Goal: Information Seeking & Learning: Learn about a topic

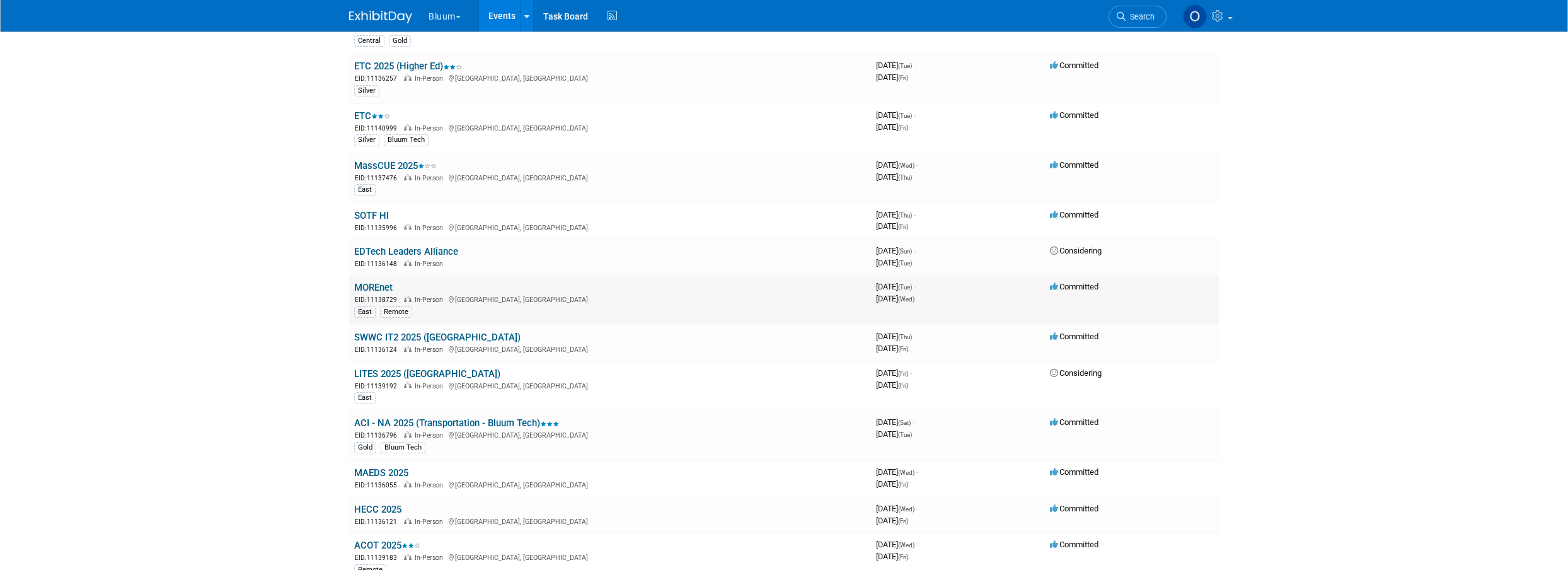
scroll to position [363, 0]
click at [412, 333] on link "SWWC IT2 2025 ([GEOGRAPHIC_DATA])" at bounding box center [437, 335] width 166 height 11
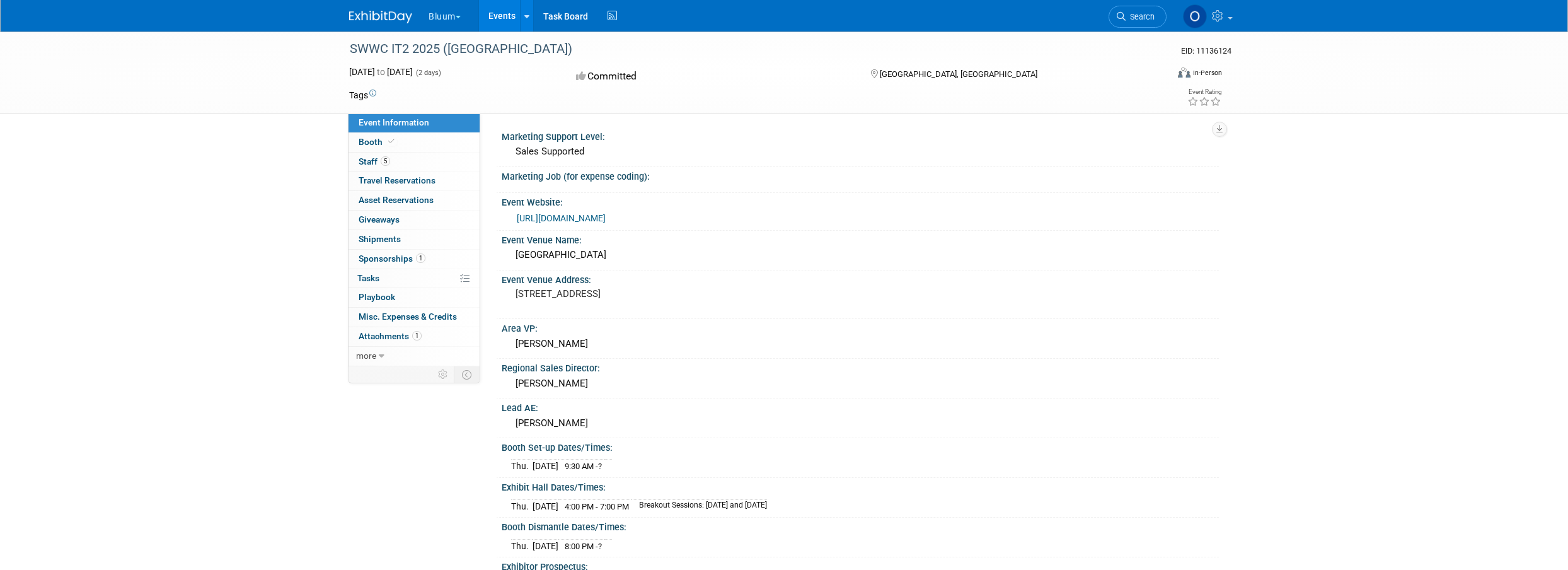
click at [419, 334] on span "1" at bounding box center [417, 335] width 9 height 9
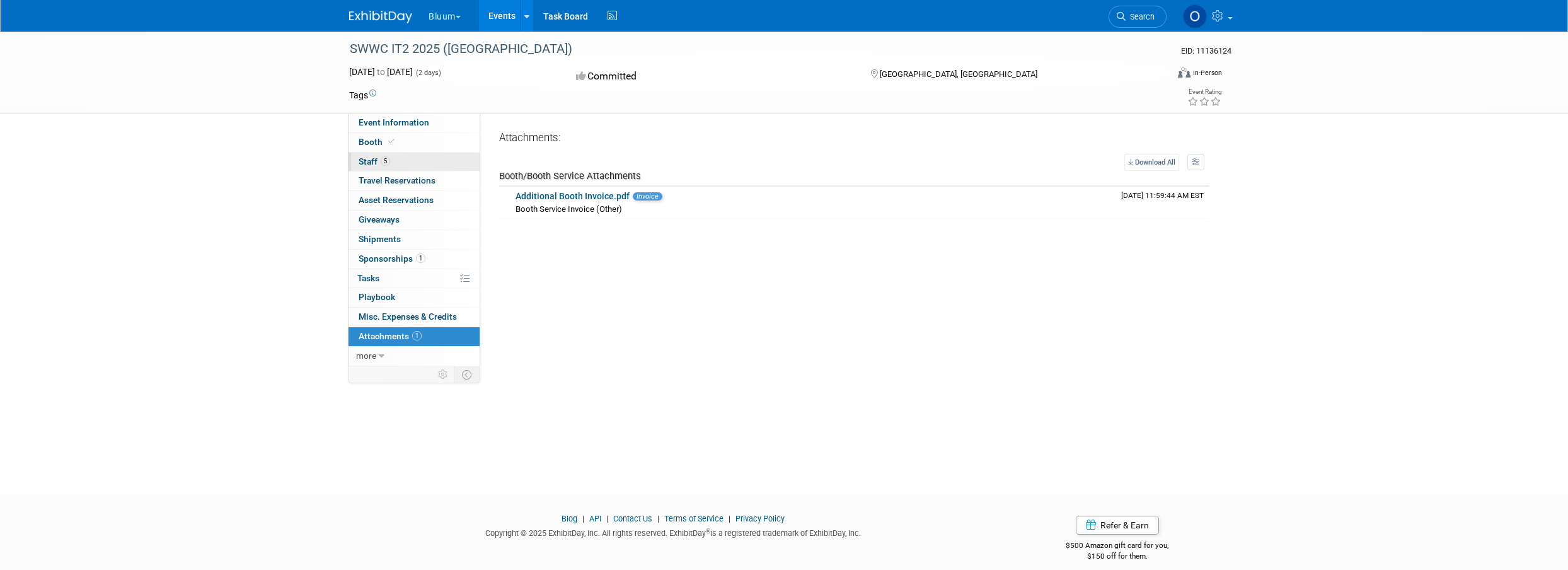
click at [397, 161] on link "5 Staff 5" at bounding box center [414, 162] width 131 height 19
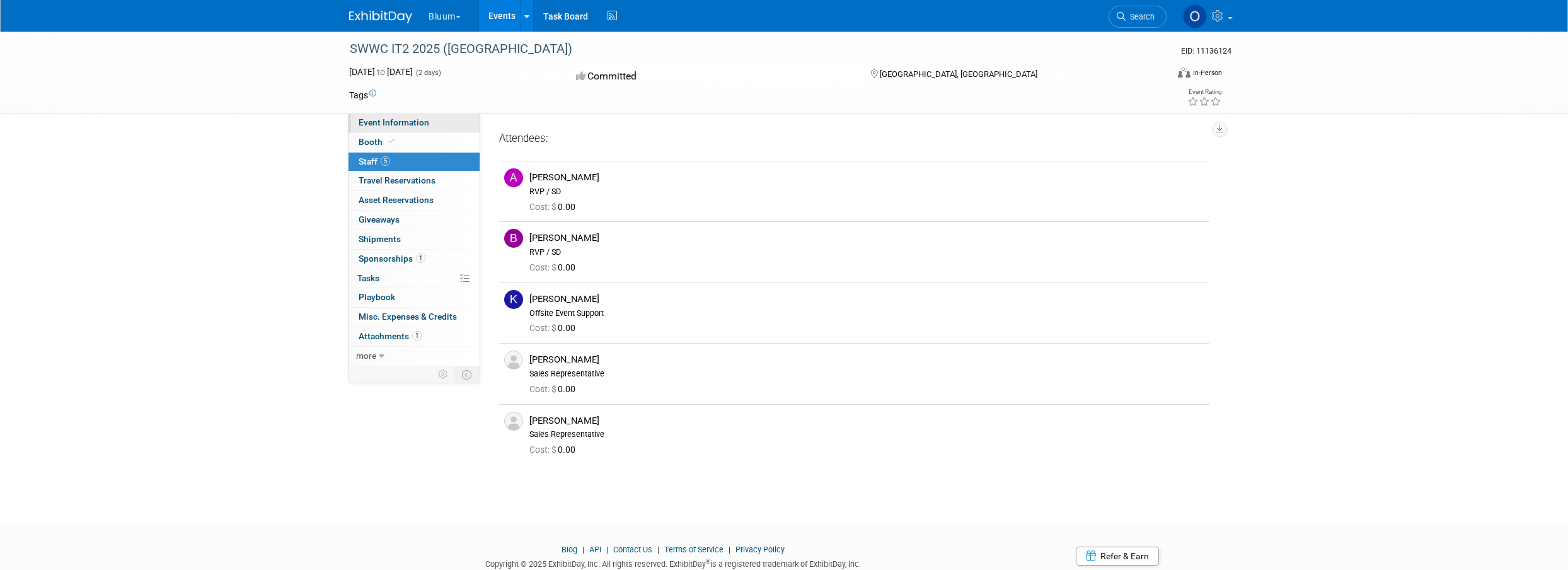
click at [396, 124] on span "Event Information" at bounding box center [394, 122] width 71 height 10
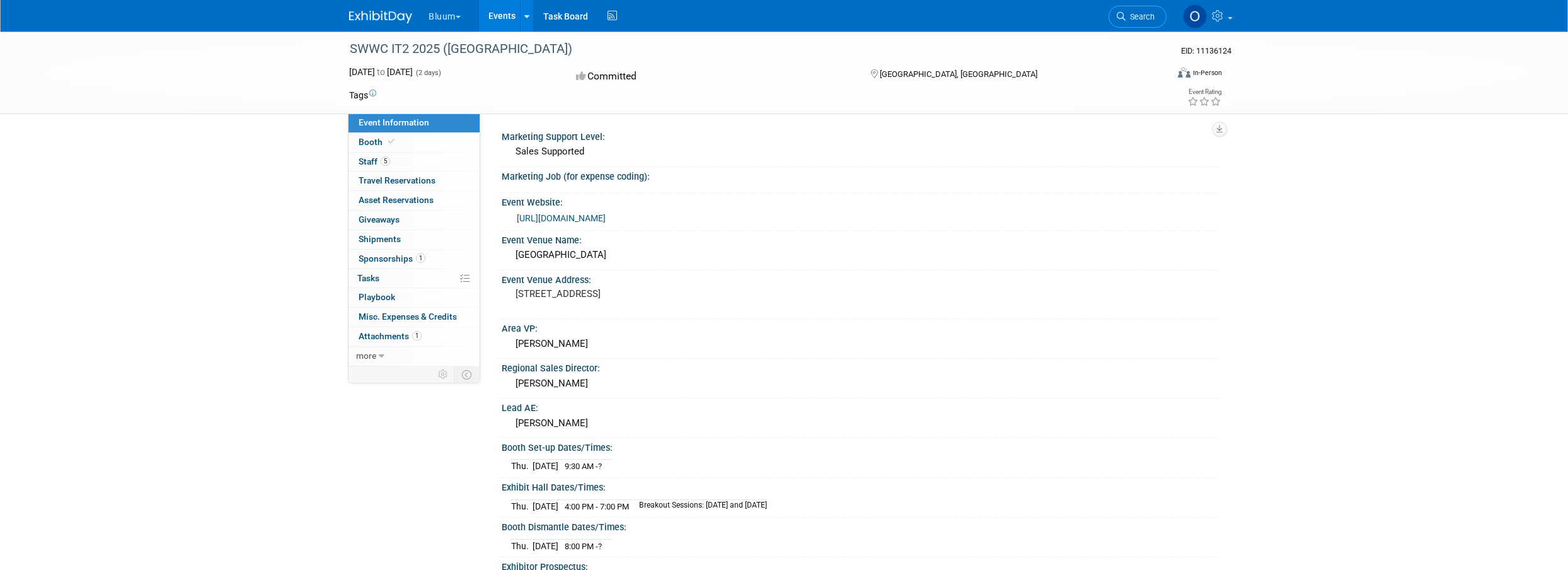
click at [189, 264] on div "SWWC IT2 2025 (MN) EID: 11136124 Oct 23, 2025 to Oct 24, 2025 (2 days) Oct 23, …" at bounding box center [784, 445] width 1568 height 829
click at [156, 245] on div "SWWC IT2 2025 (MN) EID: 11136124 Oct 23, 2025 to Oct 24, 2025 (2 days) Oct 23, …" at bounding box center [784, 445] width 1568 height 829
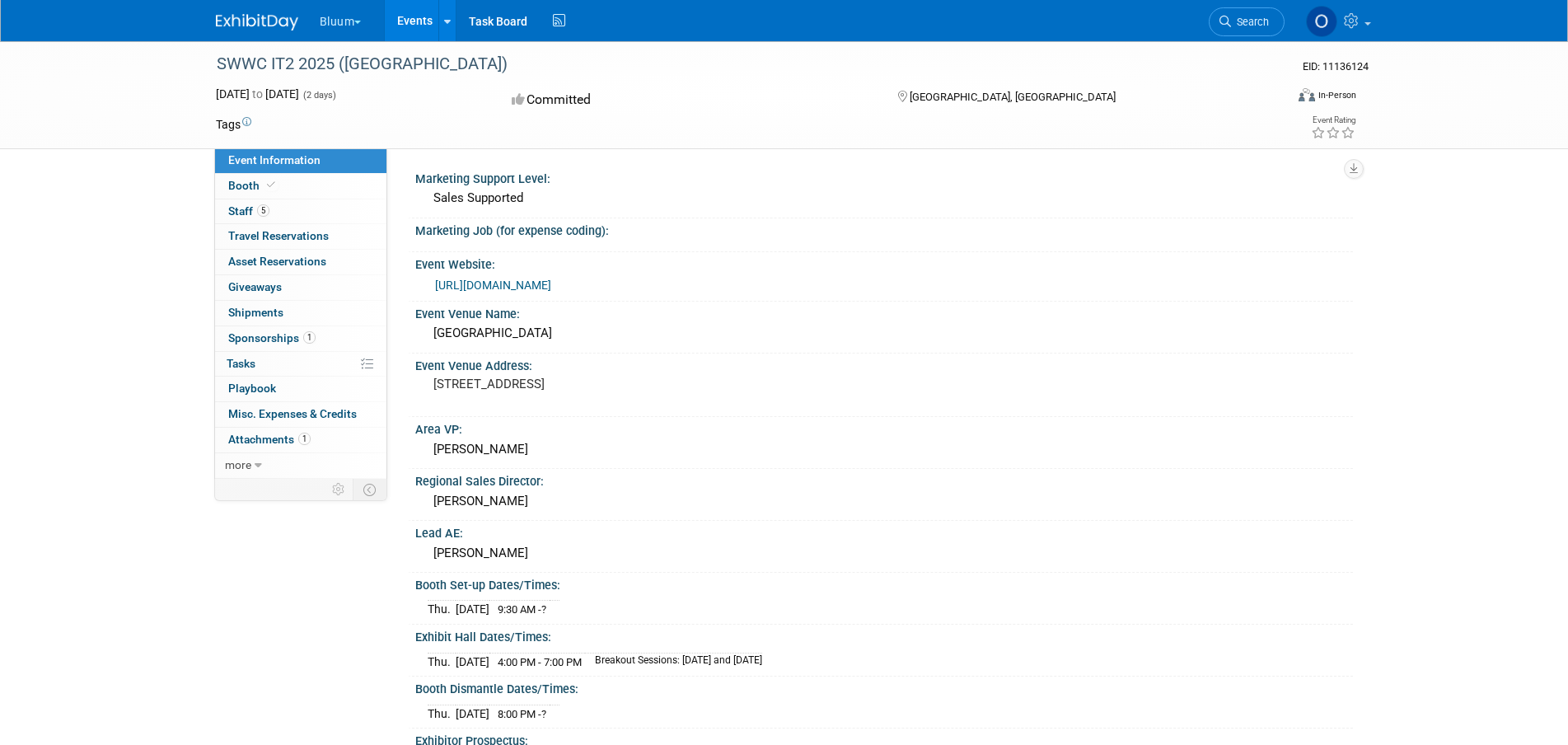
click at [462, 286] on link "https://www.swwc.org/Page/2066" at bounding box center [493, 285] width 116 height 13
drag, startPoint x: 434, startPoint y: 400, endPoint x: 497, endPoint y: 397, distance: 63.1
click at [497, 391] on pre "240 23rd St SE Willmar, MN 56201" at bounding box center [610, 384] width 355 height 15
copy pre "[GEOGRAPHIC_DATA], [GEOGRAPHIC_DATA]"
click at [752, 382] on pre "240 23rd St SE Willmar, MN 56201" at bounding box center [610, 384] width 355 height 15
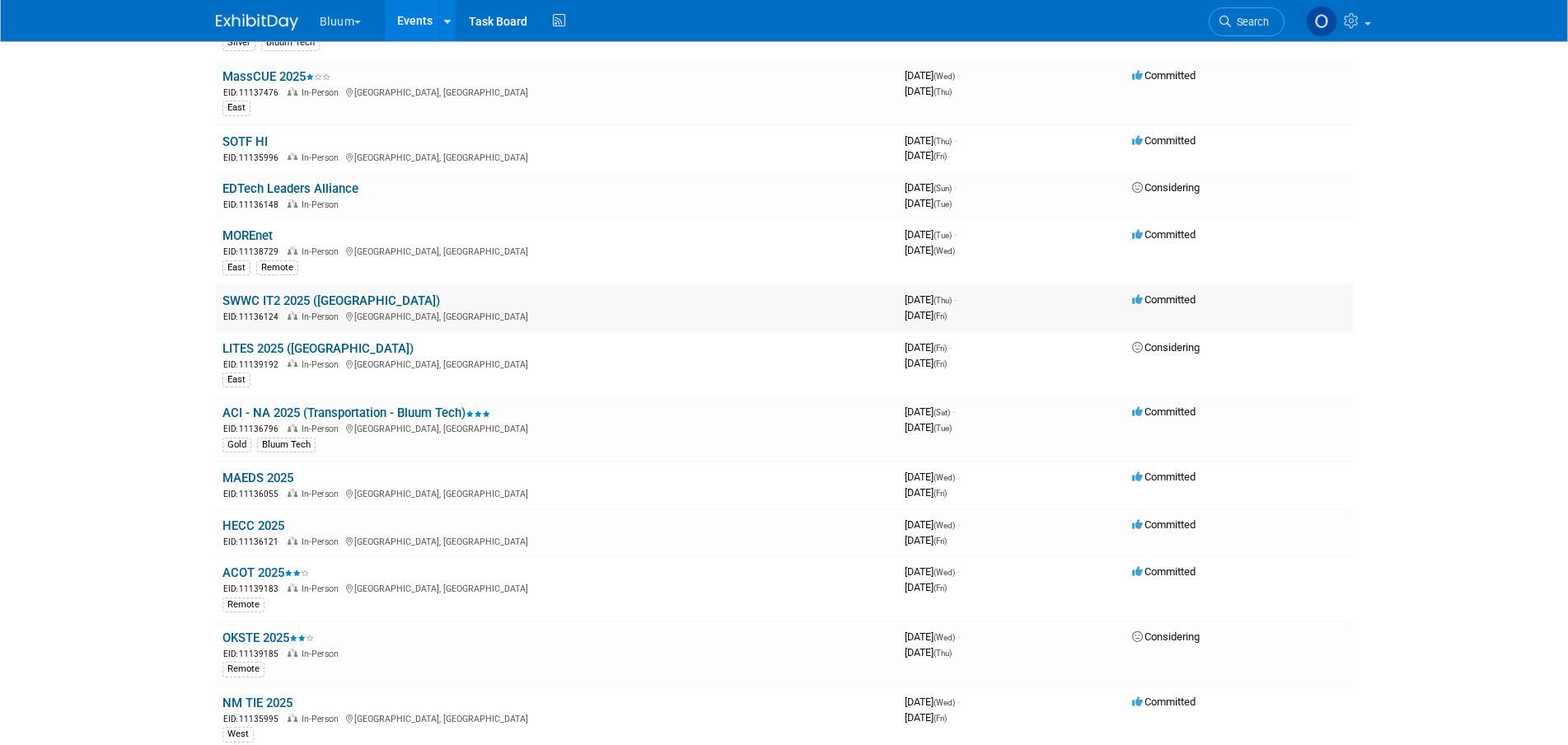
scroll to position [610, 0]
click at [298, 411] on link "ACI - NA 2025 (Transportation - Bluum Tech)" at bounding box center [356, 414] width 268 height 15
click at [277, 478] on link "MAEDS 2025" at bounding box center [258, 479] width 71 height 15
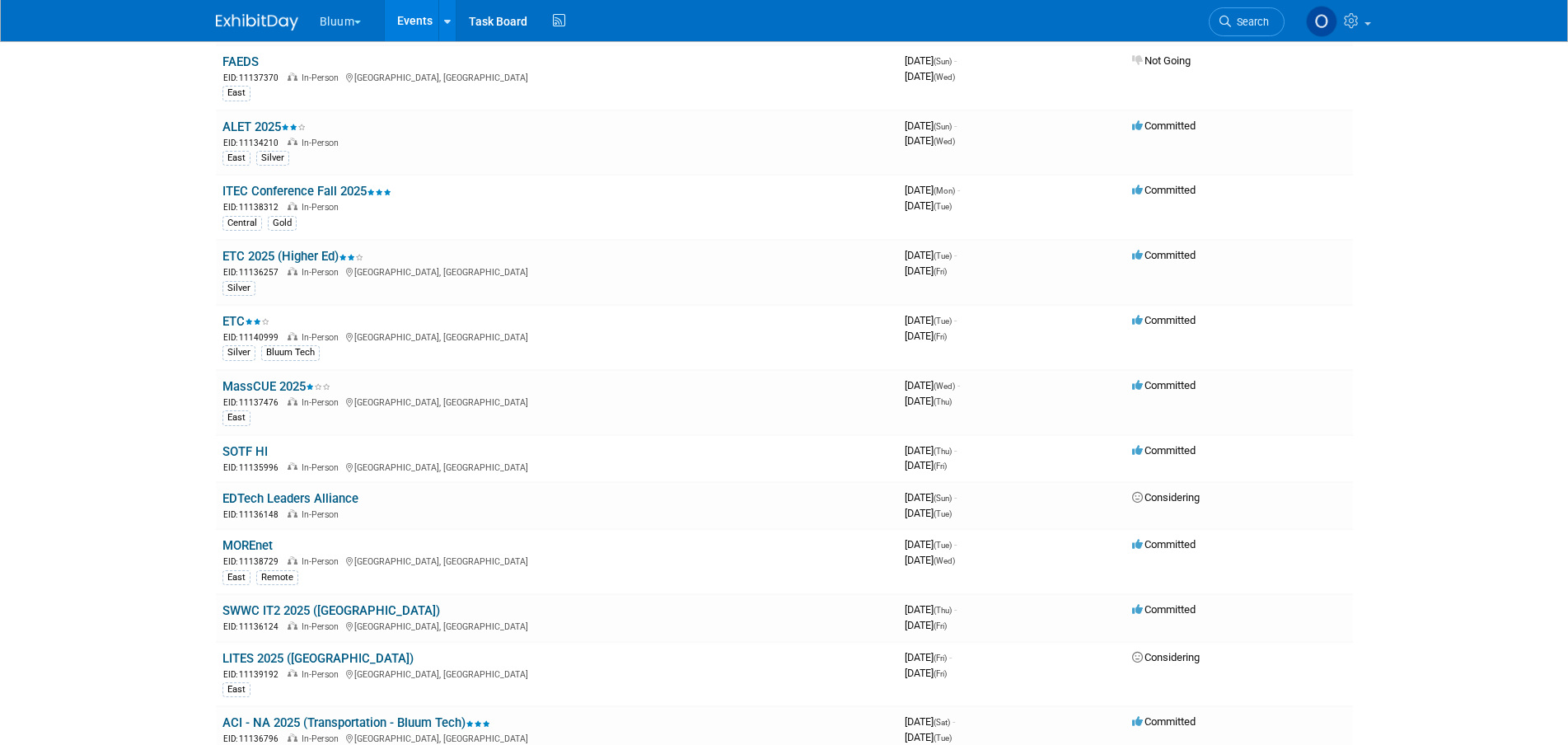
scroll to position [299, 0]
click at [51, 394] on body "Bluum Choose Workspace: Bluum Bluum Events Recently Viewed Events: ITEC Confere…" at bounding box center [784, 73] width 1568 height 745
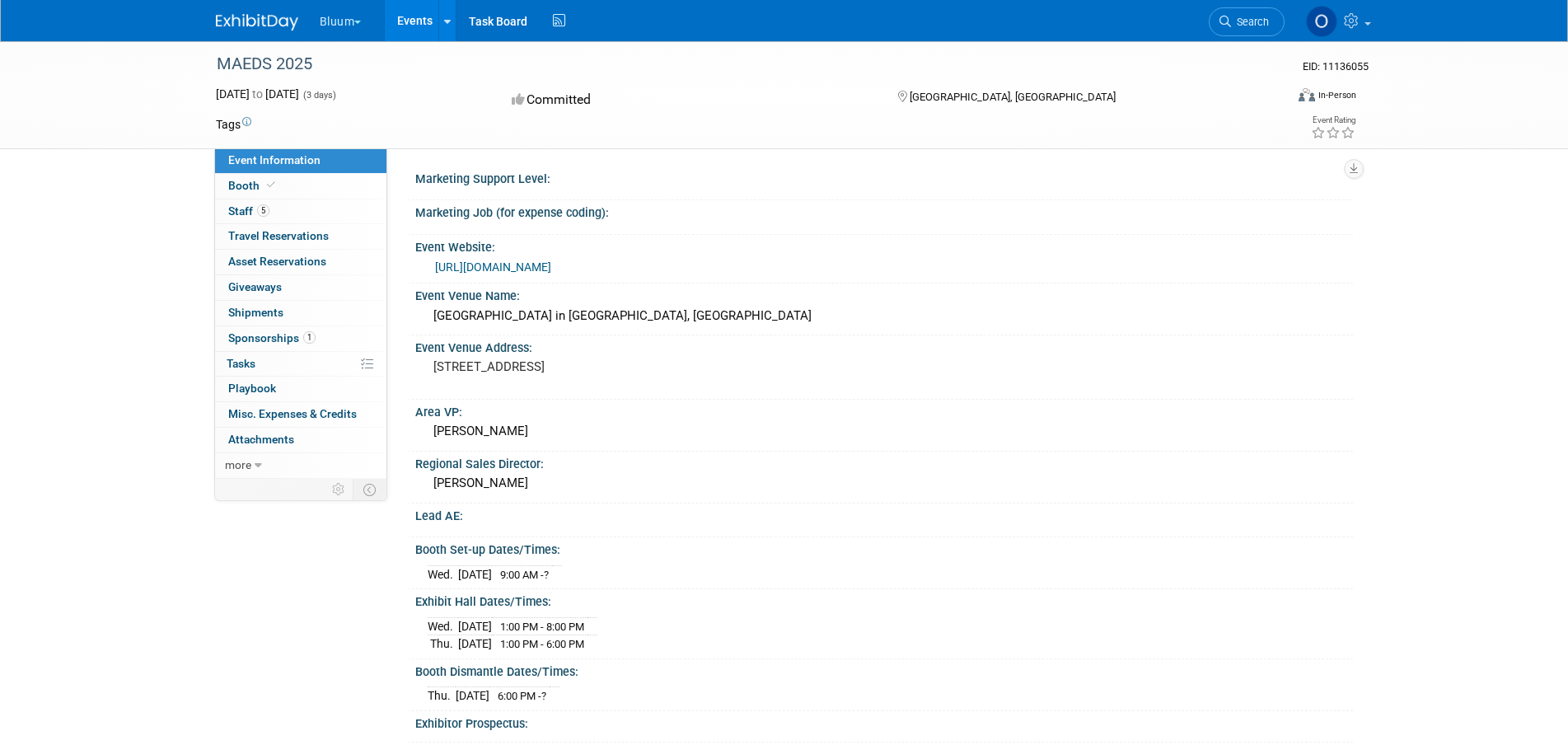
click at [551, 270] on link "https://www.maeds.org/index.php/fall-conference/" at bounding box center [493, 267] width 116 height 13
drag, startPoint x: 616, startPoint y: 365, endPoint x: 662, endPoint y: 363, distance: 46.0
click at [662, 363] on pre "100 Grand Traverse Village Blvd, Acme, MI 49610" at bounding box center [610, 367] width 355 height 15
copy pre "Acme, MI"
click at [813, 405] on div "Area VP:" at bounding box center [884, 410] width 937 height 21
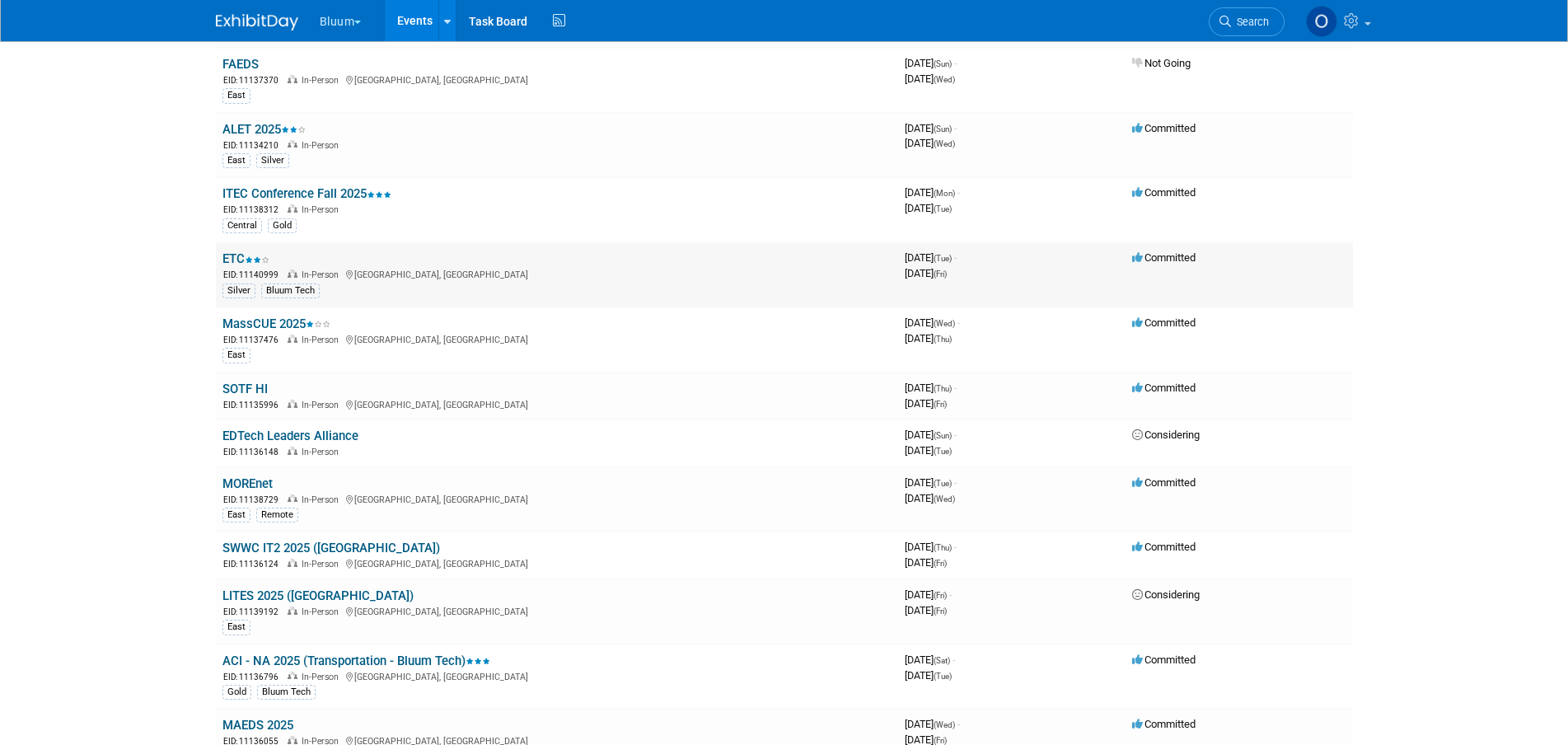
click at [239, 253] on link "ETC" at bounding box center [246, 259] width 47 height 15
click at [140, 405] on body "Bluum Choose Workspace: Bluum Bluum Events Recently Viewed Events: MAEDS 2025 […" at bounding box center [784, 73] width 1568 height 745
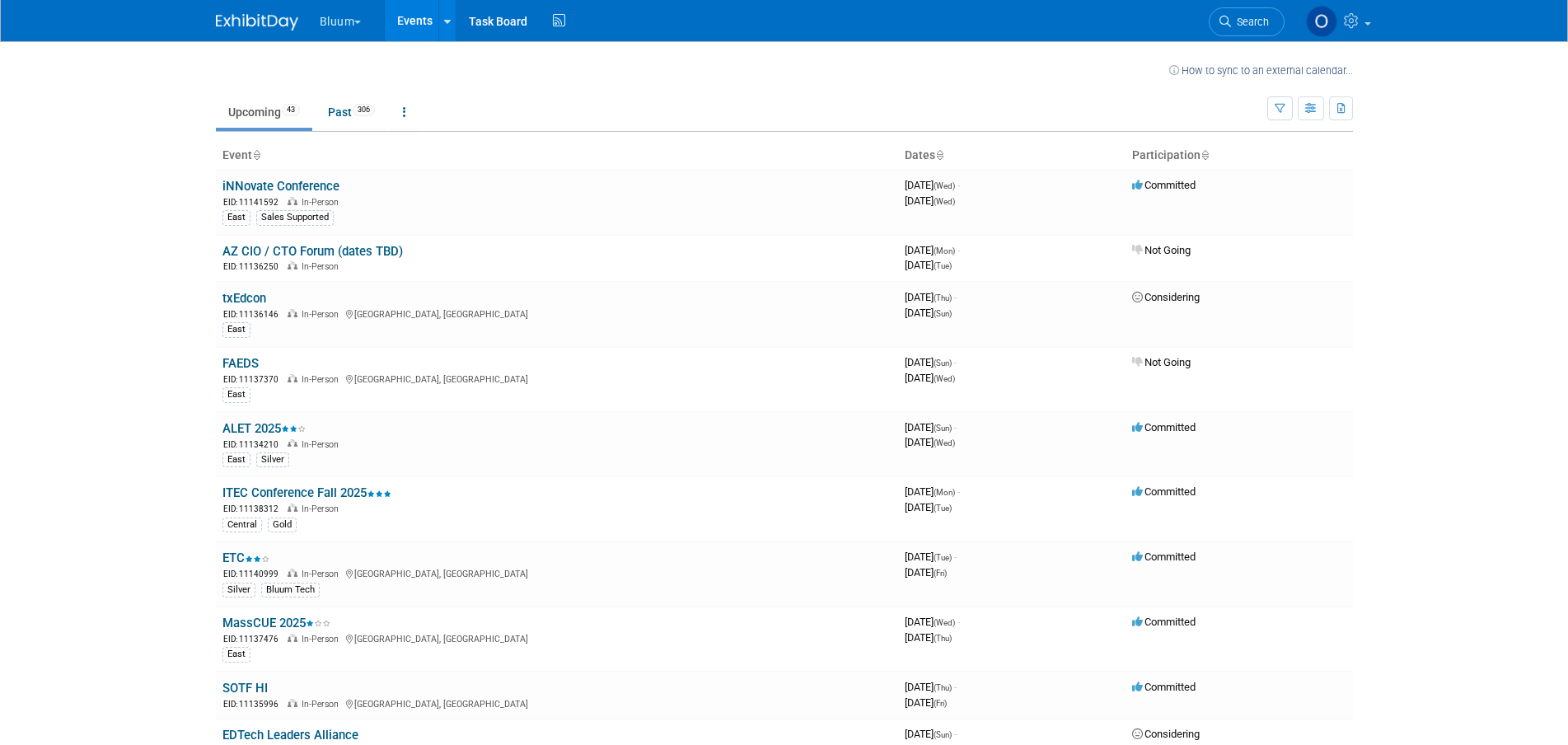
click at [129, 393] on body "Bluum Choose Workspace: Bluum Bluum Events Recently Viewed Events: MAEDS 2025 […" at bounding box center [784, 372] width 1568 height 745
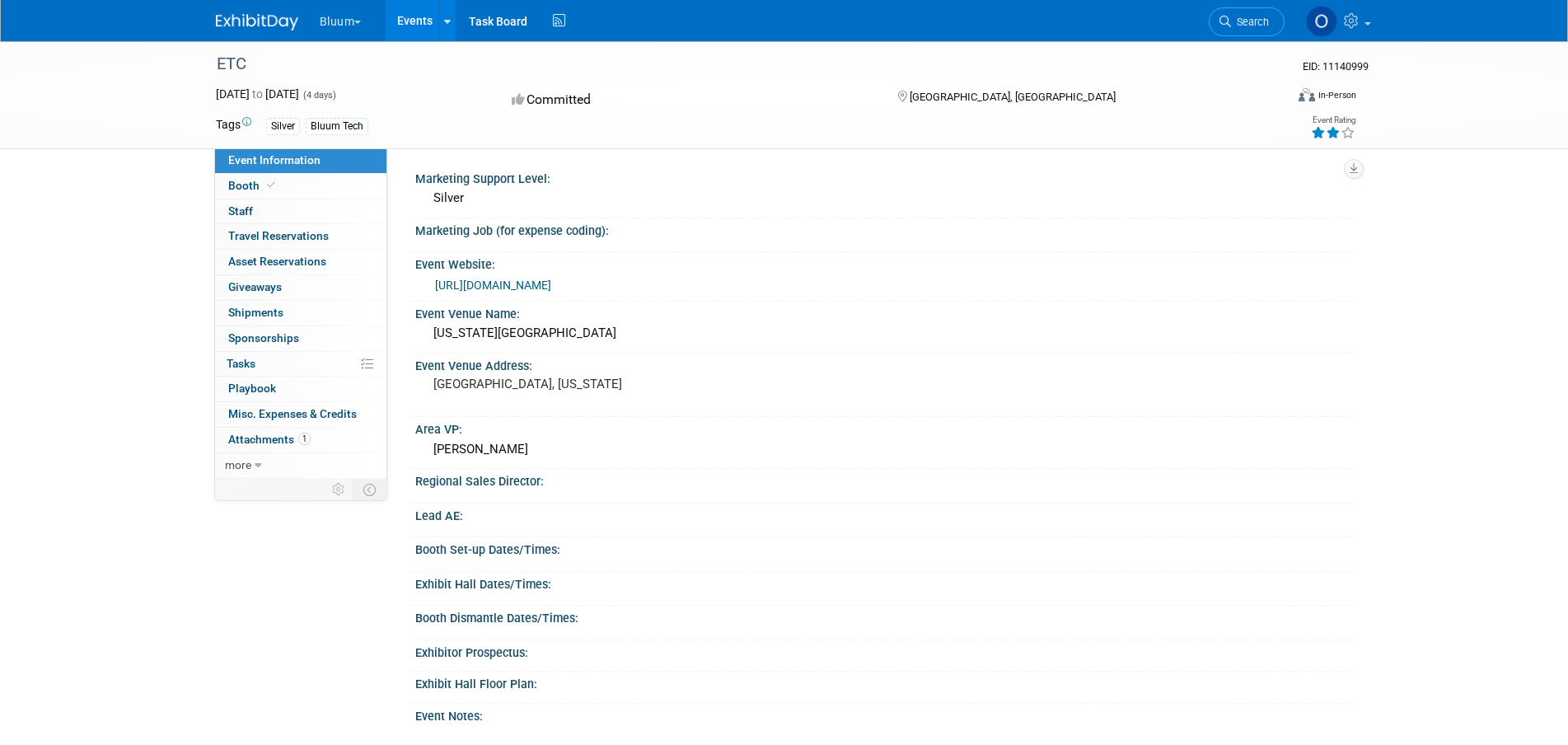
click at [551, 284] on link "[URL][DOMAIN_NAME]" at bounding box center [493, 285] width 116 height 13
